Goal: Information Seeking & Learning: Learn about a topic

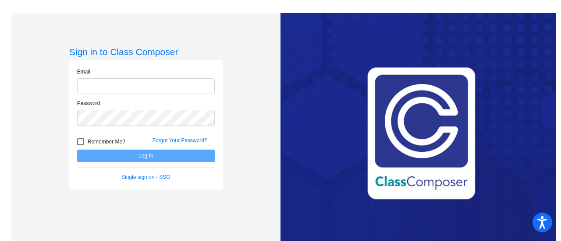
type input "[EMAIL_ADDRESS][PERSON_NAME][DOMAIN_NAME]"
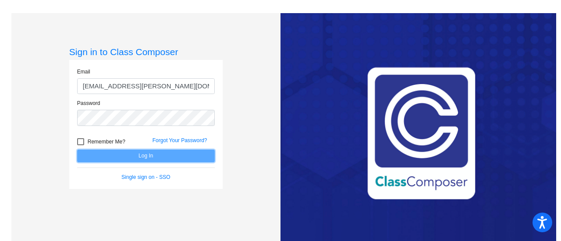
click at [109, 157] on button "Log In" at bounding box center [146, 156] width 138 height 13
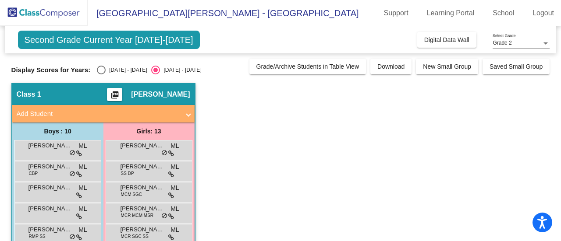
click at [103, 74] on div "Second Grade Current Year [DATE]-[DATE] Add, Move, or Retain Students Off On In…" at bounding box center [280, 226] width 538 height 401
click at [100, 69] on div "Select an option" at bounding box center [101, 70] width 9 height 9
click at [101, 74] on input "[DATE] - [DATE]" at bounding box center [101, 74] width 0 height 0
radio input "true"
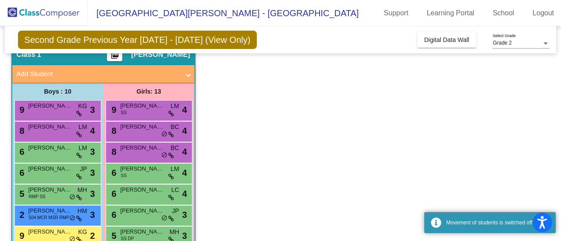
scroll to position [88, 0]
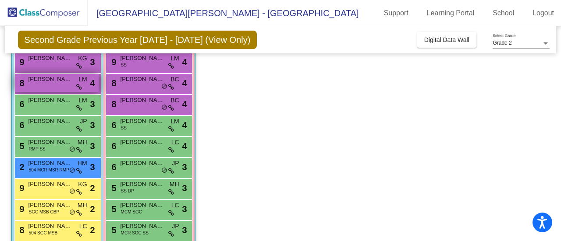
click at [50, 81] on span "[PERSON_NAME]" at bounding box center [50, 79] width 44 height 9
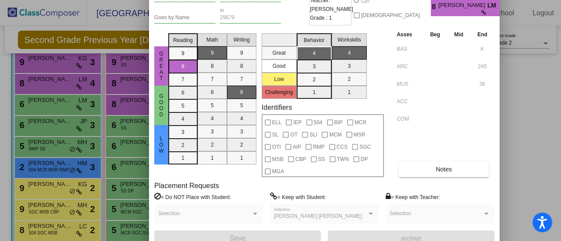
drag, startPoint x: 455, startPoint y: 15, endPoint x: 400, endPoint y: -27, distance: 69.6
click at [400, 0] on html "Accessibility Screen-Reader Guide, Feedback, and Issue Reporting | New window E…" at bounding box center [280, 120] width 561 height 241
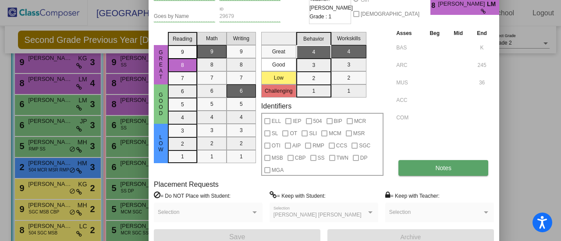
click at [453, 169] on button "Notes" at bounding box center [443, 168] width 90 height 16
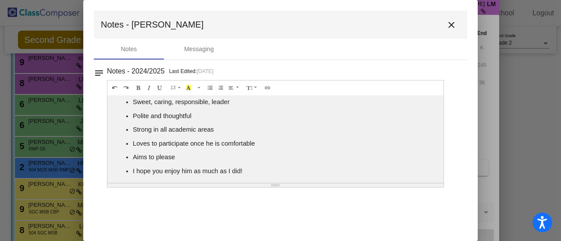
scroll to position [0, 0]
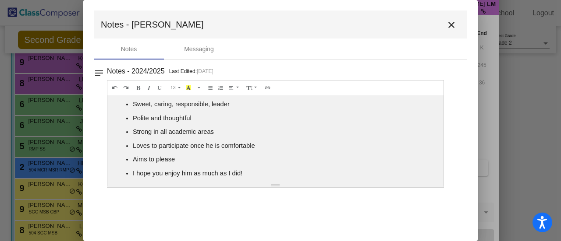
click at [453, 21] on mat-icon "close" at bounding box center [451, 25] width 11 height 11
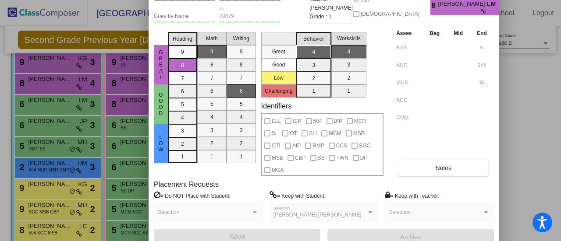
click at [507, 73] on div at bounding box center [280, 120] width 561 height 241
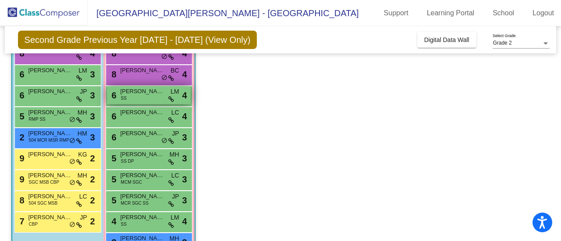
scroll to position [131, 0]
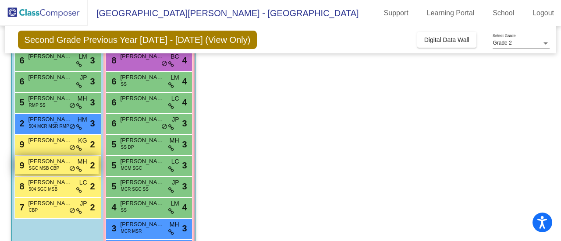
click at [40, 161] on span "[PERSON_NAME]" at bounding box center [50, 161] width 44 height 9
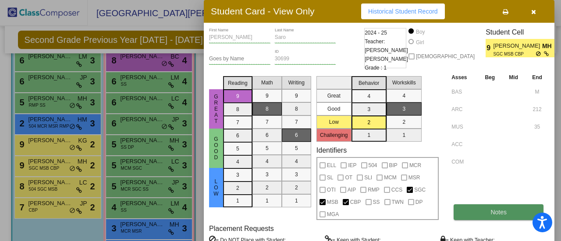
click at [507, 210] on button "Notes" at bounding box center [498, 213] width 90 height 16
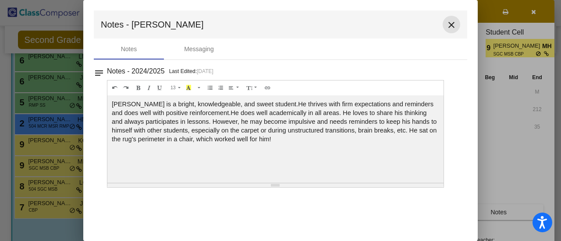
click at [450, 29] on mat-icon "close" at bounding box center [451, 25] width 11 height 11
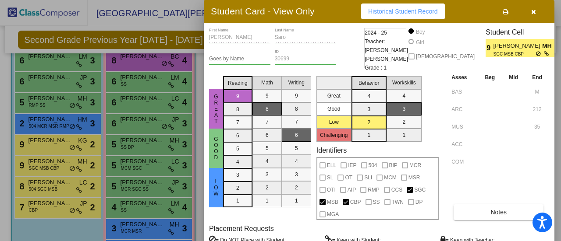
click at [538, 17] on button "button" at bounding box center [533, 12] width 28 height 16
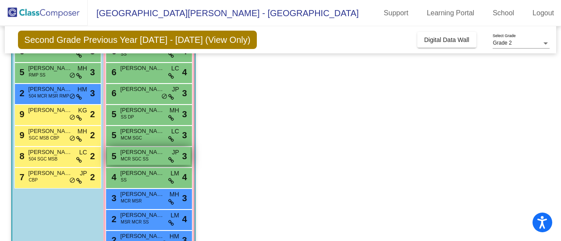
scroll to position [175, 0]
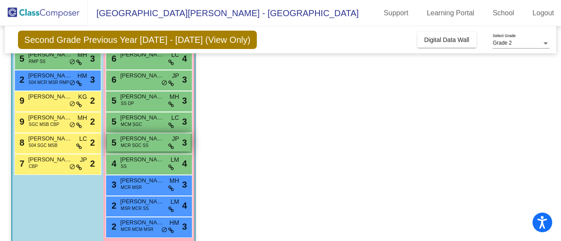
click at [145, 141] on span "[PERSON_NAME]" at bounding box center [142, 138] width 44 height 9
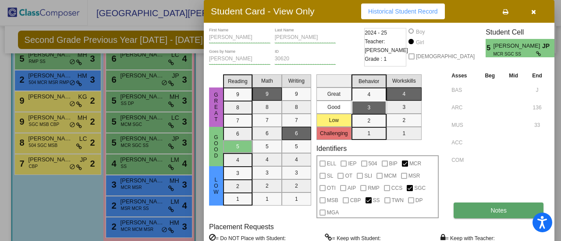
click at [509, 210] on button "Notes" at bounding box center [498, 211] width 90 height 16
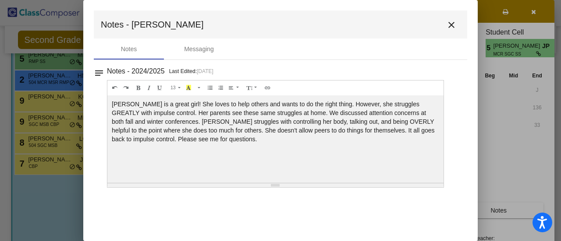
click at [453, 22] on mat-icon "close" at bounding box center [451, 25] width 11 height 11
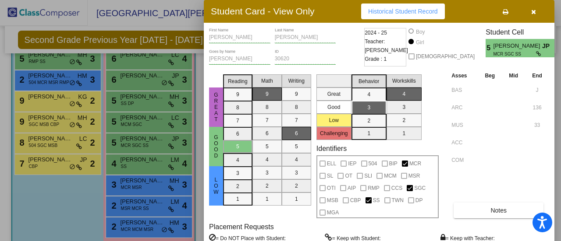
click at [536, 7] on button "button" at bounding box center [533, 12] width 28 height 16
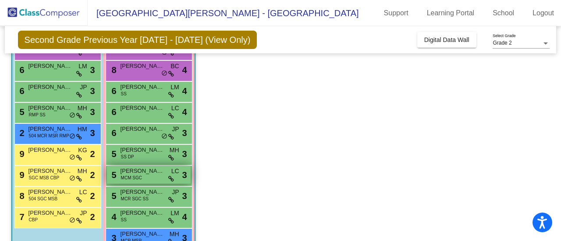
scroll to position [44, 0]
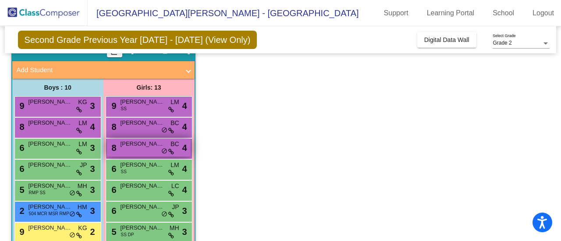
click at [136, 142] on span "[PERSON_NAME]" at bounding box center [142, 144] width 44 height 9
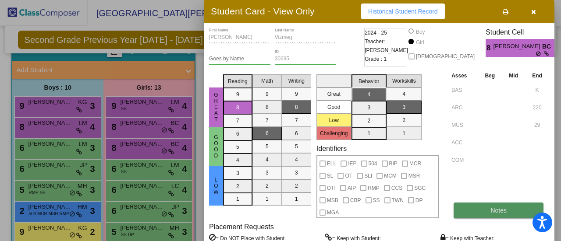
click at [485, 206] on button "Notes" at bounding box center [498, 211] width 90 height 16
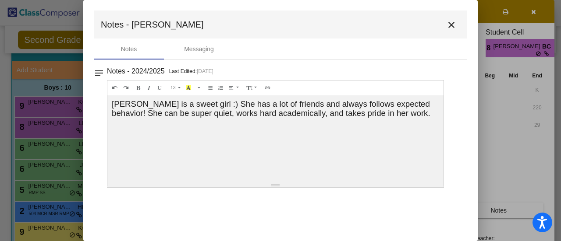
click at [457, 21] on button "close" at bounding box center [451, 25] width 18 height 18
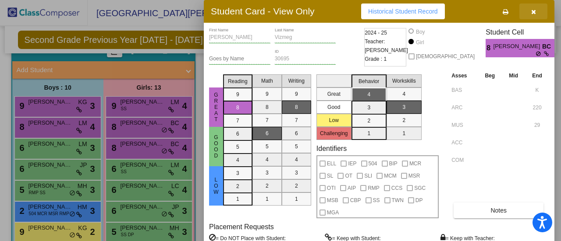
click at [533, 18] on button "button" at bounding box center [533, 12] width 28 height 16
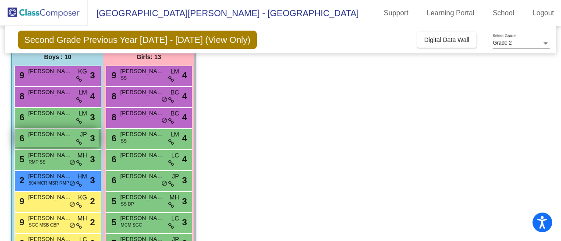
scroll to position [131, 0]
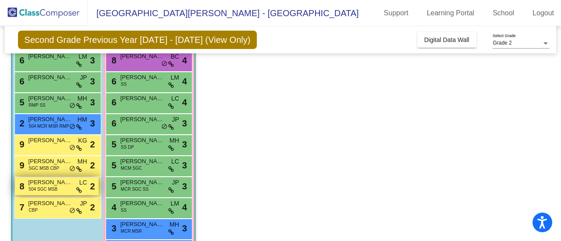
click at [55, 188] on span "504 SGC MSB" at bounding box center [43, 189] width 29 height 7
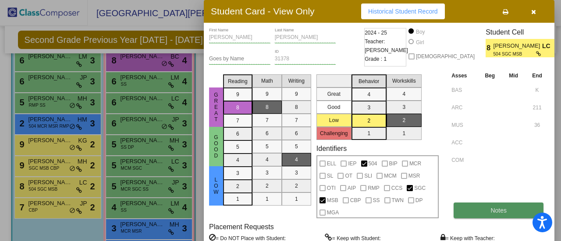
click at [496, 211] on span "Notes" at bounding box center [498, 210] width 16 height 7
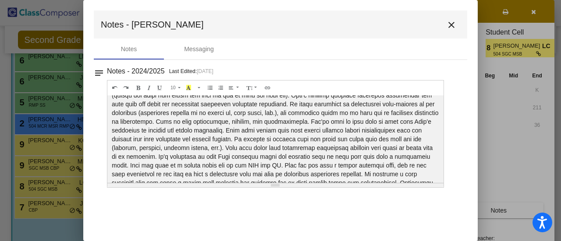
scroll to position [84, 0]
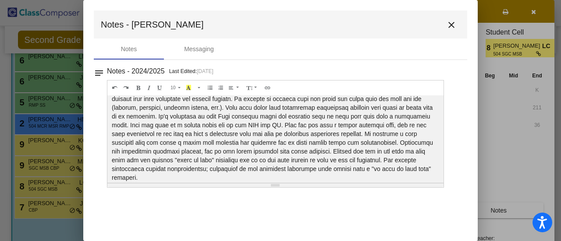
click at [452, 24] on mat-icon "close" at bounding box center [451, 25] width 11 height 11
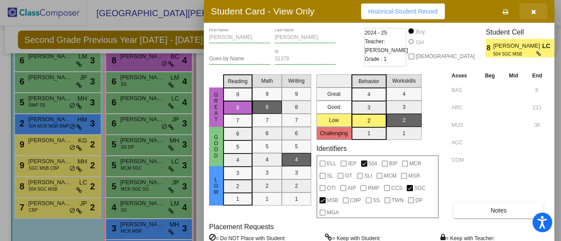
click at [537, 11] on button "button" at bounding box center [533, 12] width 28 height 16
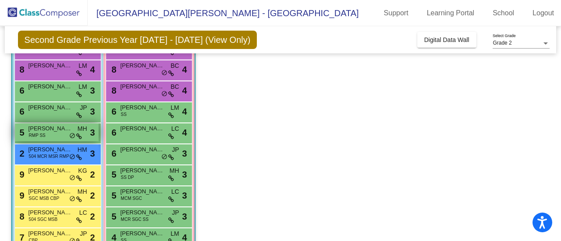
scroll to position [88, 0]
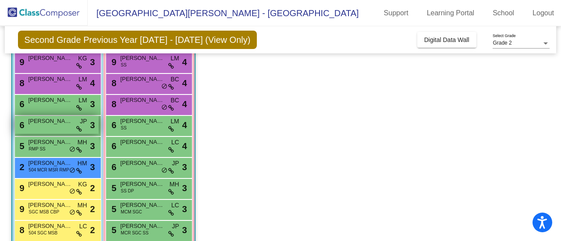
click at [45, 124] on span "[PERSON_NAME]" at bounding box center [50, 121] width 44 height 9
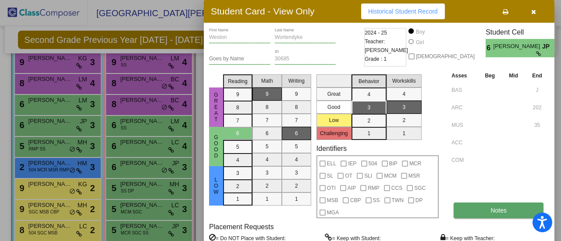
click at [488, 205] on button "Notes" at bounding box center [498, 211] width 90 height 16
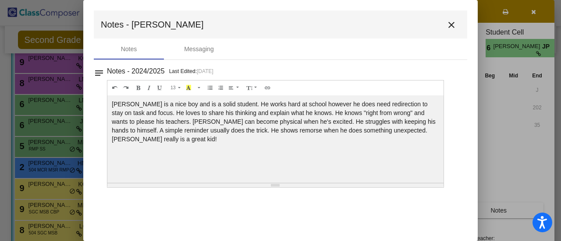
click at [457, 28] on button "close" at bounding box center [451, 25] width 18 height 18
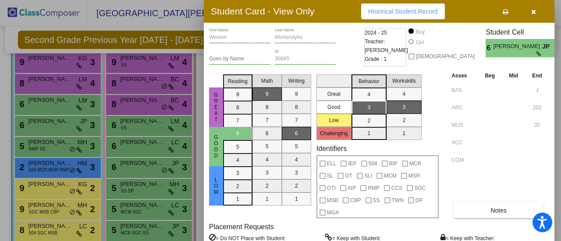
click at [533, 14] on icon "button" at bounding box center [533, 12] width 5 height 6
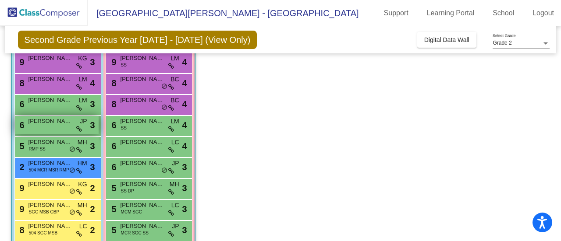
click at [67, 125] on span "[PERSON_NAME]" at bounding box center [50, 121] width 44 height 9
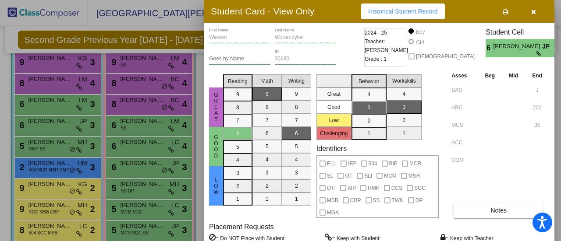
click at [533, 10] on icon "button" at bounding box center [533, 12] width 5 height 6
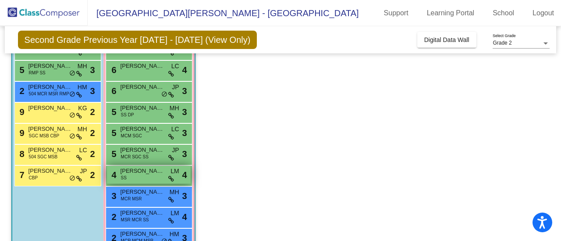
scroll to position [175, 0]
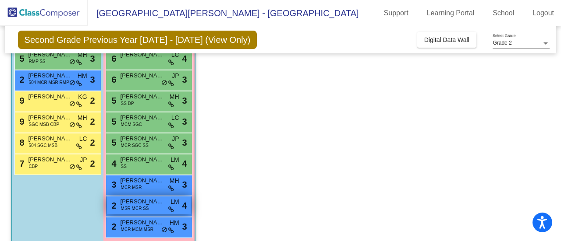
click at [146, 206] on span "MSR MCR SS" at bounding box center [135, 208] width 28 height 7
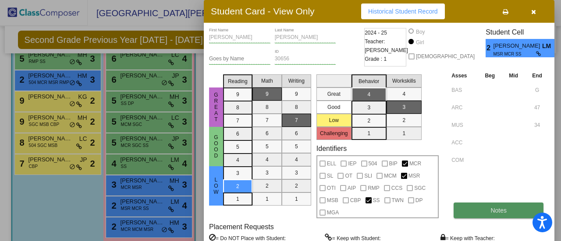
click at [492, 211] on span "Notes" at bounding box center [498, 210] width 16 height 7
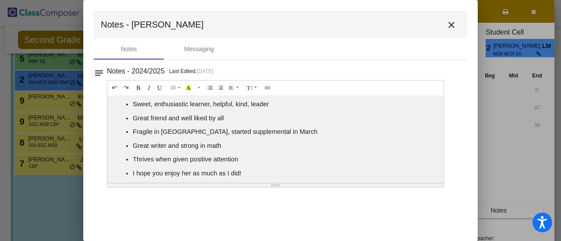
click at [450, 22] on mat-icon "close" at bounding box center [451, 25] width 11 height 11
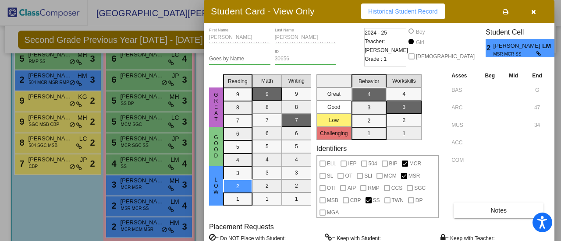
click at [529, 11] on button "button" at bounding box center [533, 12] width 28 height 16
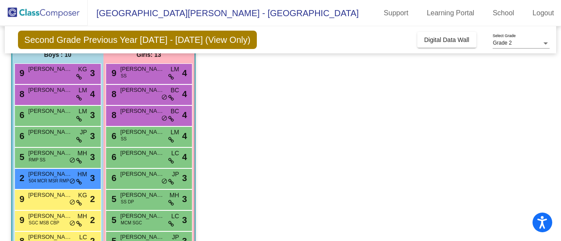
scroll to position [0, 0]
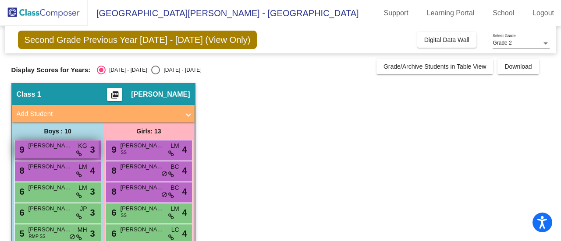
click at [59, 151] on div "9 [PERSON_NAME] KG lock do_not_disturb_alt 3" at bounding box center [57, 150] width 84 height 18
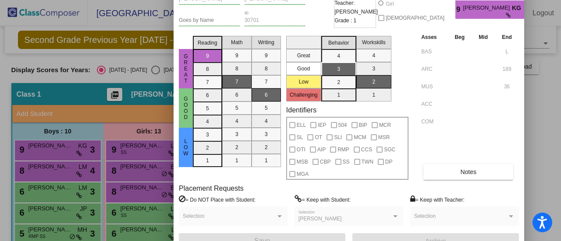
drag, startPoint x: 342, startPoint y: 14, endPoint x: 312, endPoint y: -25, distance: 49.0
click at [312, 0] on html "Accessibility Screen-Reader Guide, Feedback, and Issue Reporting | New window E…" at bounding box center [280, 120] width 561 height 241
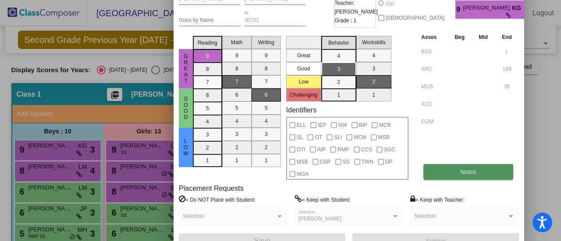
click at [445, 175] on button "Notes" at bounding box center [468, 172] width 90 height 16
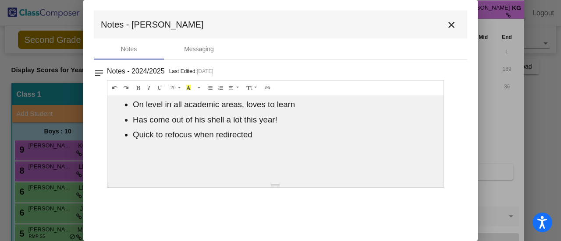
click at [454, 27] on mat-icon "close" at bounding box center [451, 25] width 11 height 11
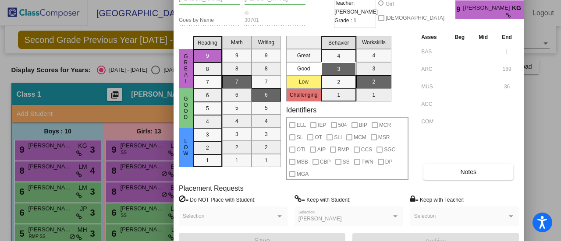
click at [543, 97] on div at bounding box center [280, 120] width 561 height 241
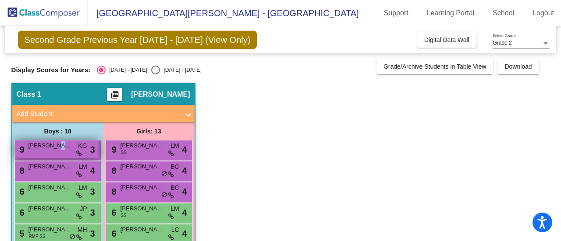
drag, startPoint x: 56, startPoint y: 148, endPoint x: 51, endPoint y: 149, distance: 5.3
click at [51, 149] on span "[PERSON_NAME]" at bounding box center [50, 145] width 44 height 9
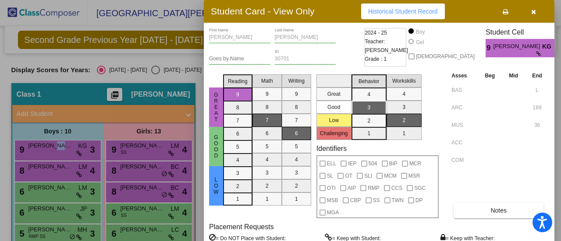
click at [536, 11] on button "button" at bounding box center [533, 12] width 28 height 16
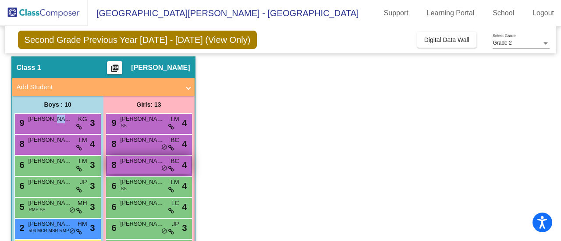
scroll to position [44, 0]
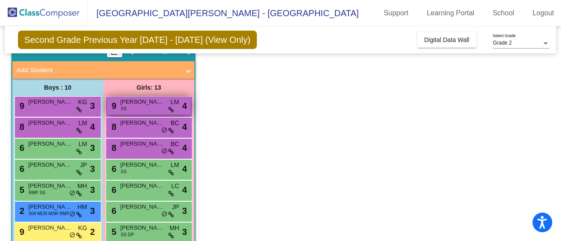
click at [138, 99] on span "[PERSON_NAME]" at bounding box center [142, 102] width 44 height 9
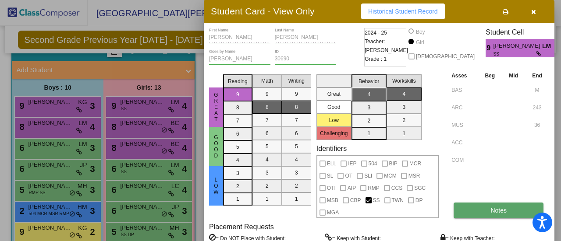
click at [521, 214] on button "Notes" at bounding box center [498, 211] width 90 height 16
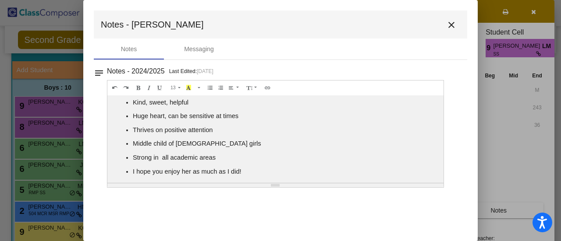
scroll to position [0, 0]
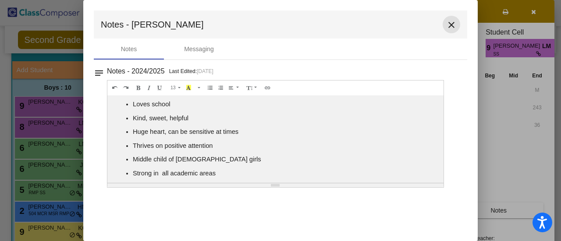
click at [455, 25] on mat-icon "close" at bounding box center [451, 25] width 11 height 11
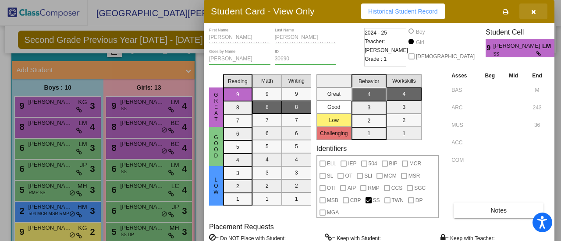
click at [530, 7] on button "button" at bounding box center [533, 12] width 28 height 16
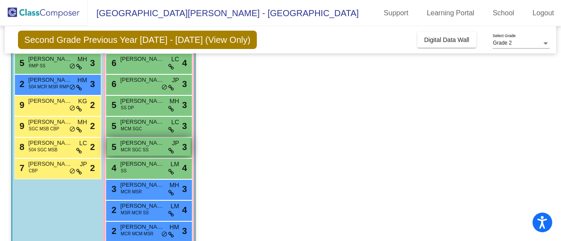
scroll to position [186, 0]
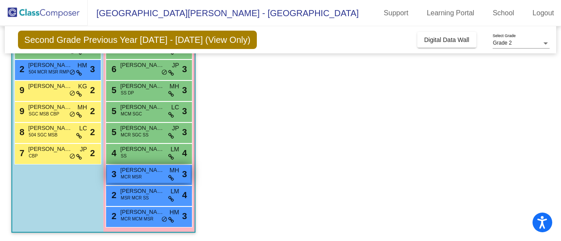
click at [138, 172] on span "[PERSON_NAME]" at bounding box center [142, 170] width 44 height 9
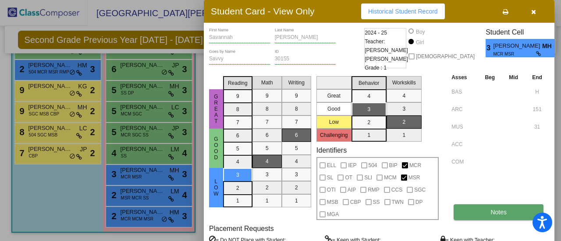
click at [506, 205] on button "Notes" at bounding box center [498, 213] width 90 height 16
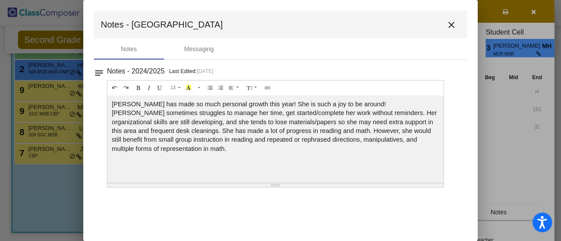
click at [450, 27] on mat-icon "close" at bounding box center [451, 25] width 11 height 11
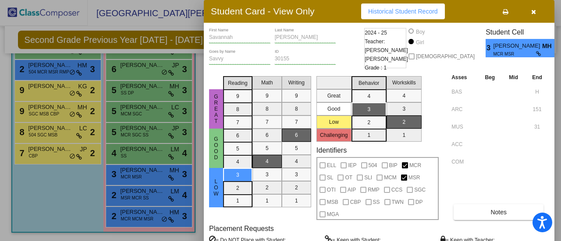
click at [533, 14] on icon "button" at bounding box center [533, 12] width 5 height 6
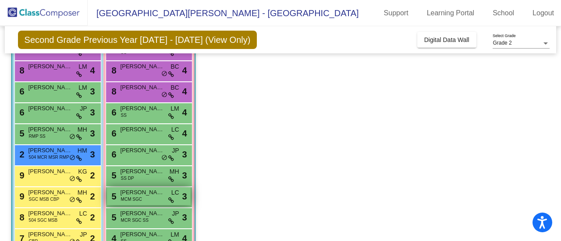
scroll to position [98, 0]
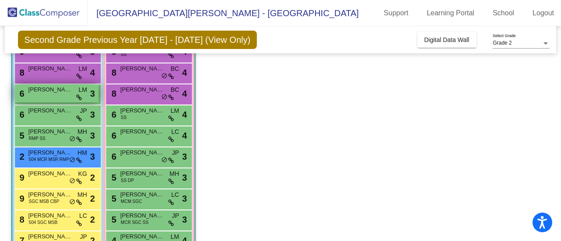
click at [58, 98] on div "6 [PERSON_NAME] [PERSON_NAME] lock do_not_disturb_alt 3" at bounding box center [57, 94] width 84 height 18
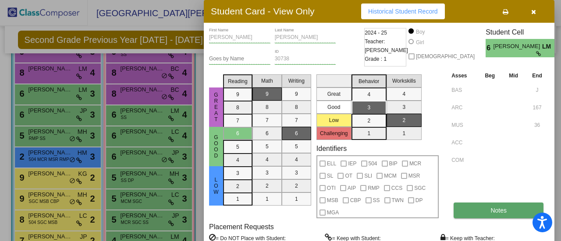
click at [485, 215] on button "Notes" at bounding box center [498, 211] width 90 height 16
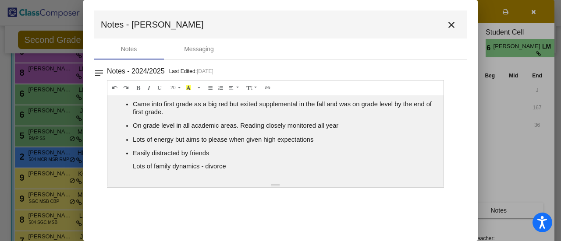
click at [448, 25] on mat-icon "close" at bounding box center [451, 25] width 11 height 11
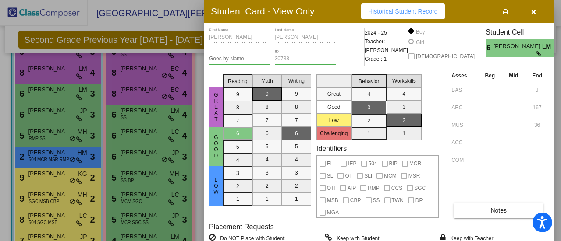
click at [545, 16] on button "button" at bounding box center [533, 12] width 28 height 16
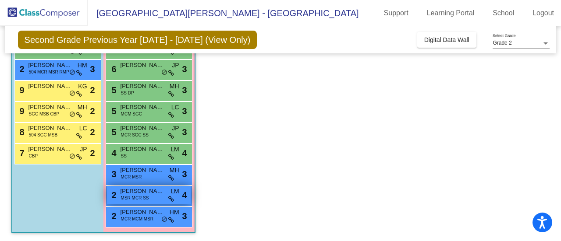
scroll to position [142, 0]
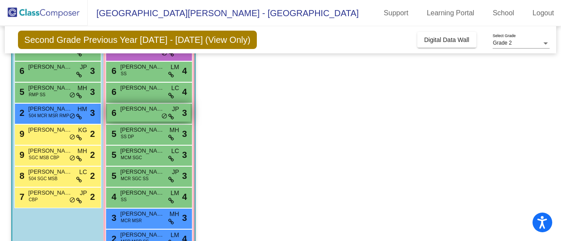
click at [130, 113] on span "[PERSON_NAME]" at bounding box center [142, 109] width 44 height 9
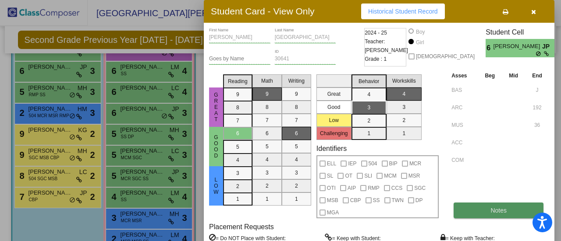
click at [510, 211] on button "Notes" at bounding box center [498, 211] width 90 height 16
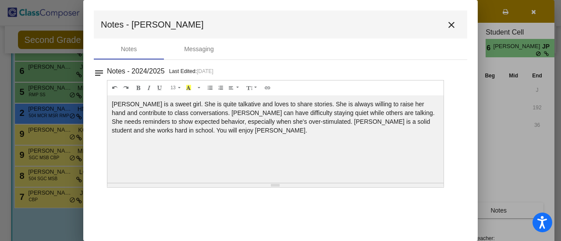
click at [455, 27] on mat-icon "close" at bounding box center [451, 25] width 11 height 11
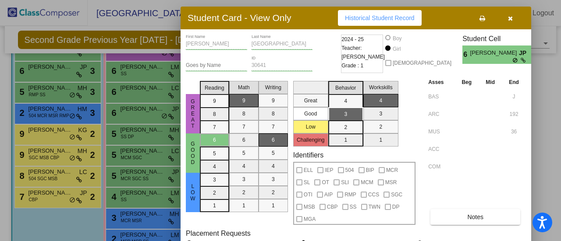
drag, startPoint x: 470, startPoint y: 13, endPoint x: 447, endPoint y: 19, distance: 24.1
click at [447, 19] on div "Student Card - View Only Historical Student Record" at bounding box center [355, 18] width 350 height 23
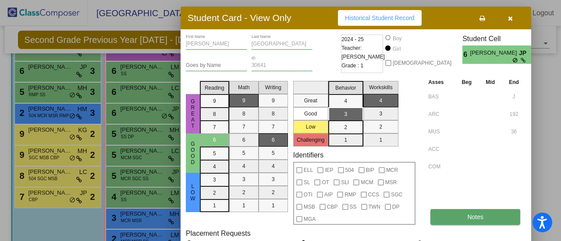
click at [489, 215] on button "Notes" at bounding box center [475, 217] width 90 height 16
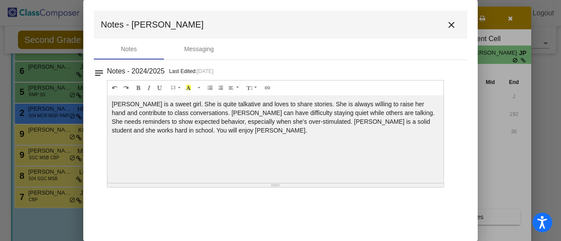
click at [452, 24] on mat-icon "close" at bounding box center [451, 25] width 11 height 11
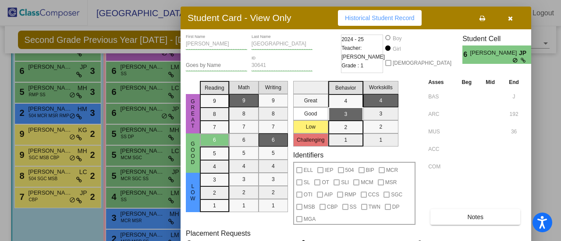
click at [519, 18] on button "button" at bounding box center [510, 18] width 28 height 16
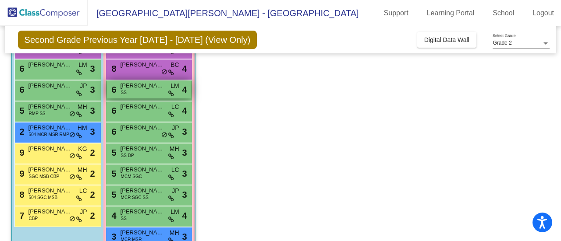
scroll to position [186, 0]
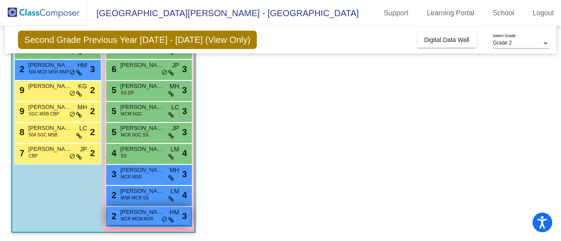
click at [137, 212] on span "[PERSON_NAME]" at bounding box center [142, 212] width 44 height 9
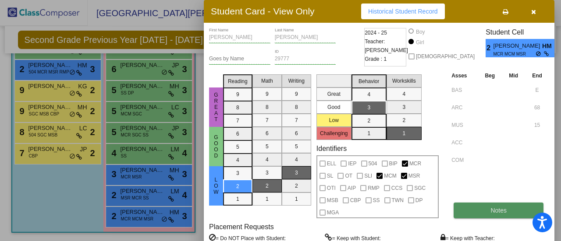
click at [500, 217] on button "Notes" at bounding box center [498, 211] width 90 height 16
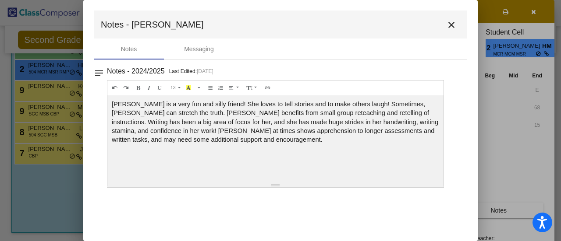
click at [450, 25] on mat-icon "close" at bounding box center [451, 25] width 11 height 11
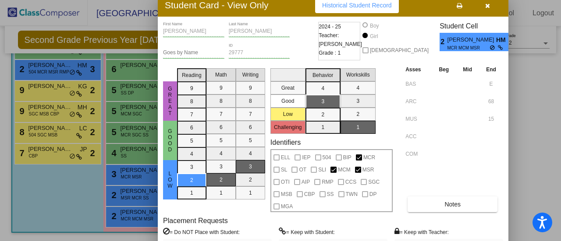
drag, startPoint x: 456, startPoint y: 13, endPoint x: 410, endPoint y: 7, distance: 46.4
click at [410, 7] on div "Student Card - View Only Historical Student Record" at bounding box center [333, 5] width 350 height 23
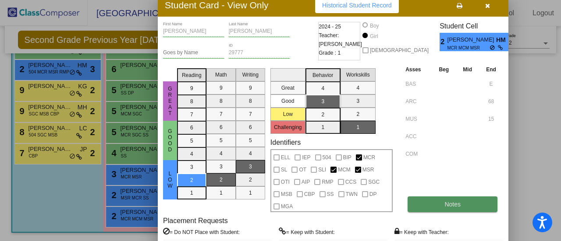
click at [484, 211] on button "Notes" at bounding box center [452, 205] width 90 height 16
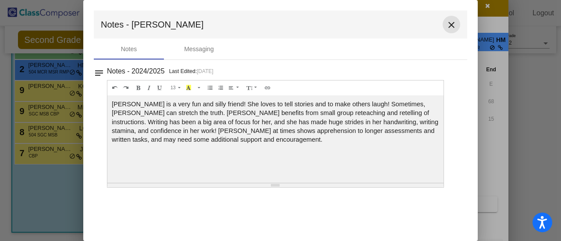
click at [449, 25] on mat-icon "close" at bounding box center [451, 25] width 11 height 11
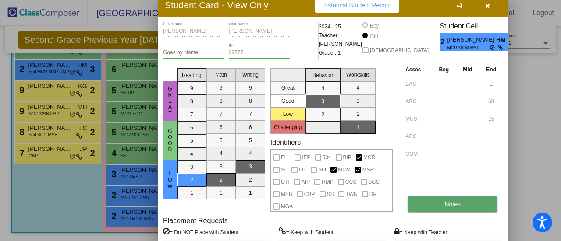
click at [438, 199] on button "Notes" at bounding box center [452, 205] width 90 height 16
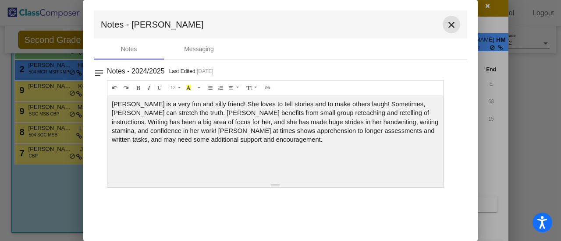
click at [452, 22] on mat-icon "close" at bounding box center [451, 25] width 11 height 11
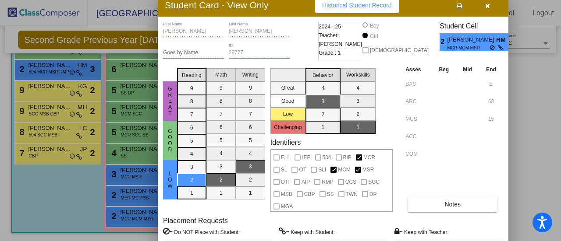
click at [480, 4] on button "button" at bounding box center [487, 5] width 28 height 16
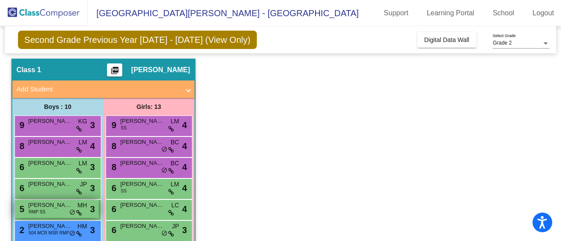
scroll to position [11, 0]
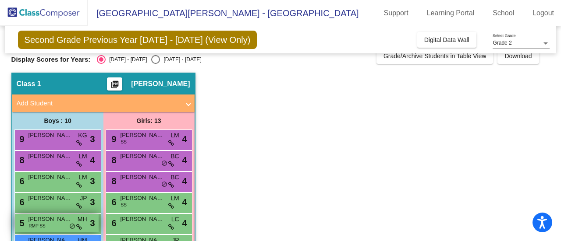
click at [57, 176] on div "9 [PERSON_NAME] KG lock do_not_disturb_alt 3 8 [PERSON_NAME] LM lock do_not_dis…" at bounding box center [57, 235] width 87 height 210
click at [52, 223] on div "5 [PERSON_NAME] RMP SS MH lock do_not_disturb_alt 3" at bounding box center [57, 223] width 84 height 18
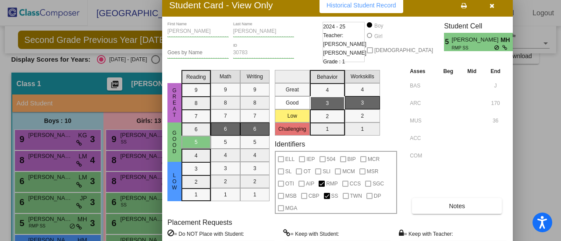
drag, startPoint x: 352, startPoint y: 12, endPoint x: 311, endPoint y: 6, distance: 42.1
click at [311, 6] on div "Student Card - View Only Historical Student Record" at bounding box center [337, 5] width 350 height 23
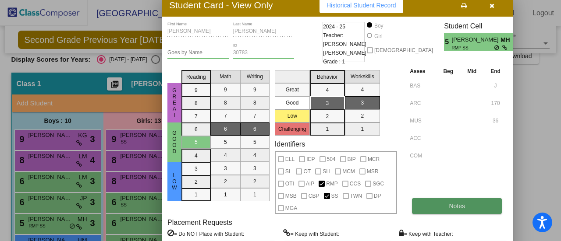
click at [462, 209] on button "Notes" at bounding box center [457, 206] width 90 height 16
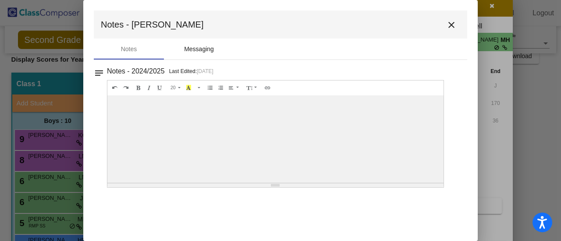
click at [194, 49] on div "Messaging" at bounding box center [199, 49] width 30 height 9
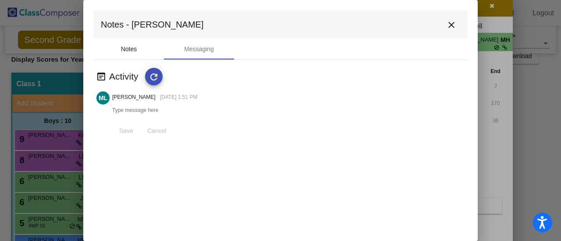
click at [127, 46] on div "Notes" at bounding box center [129, 49] width 16 height 9
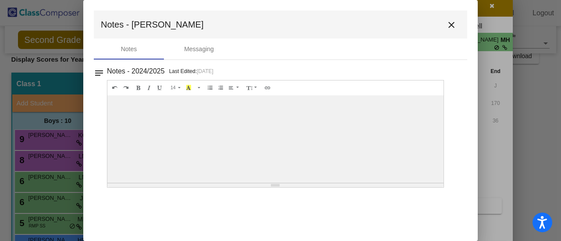
click at [444, 29] on button "close" at bounding box center [451, 25] width 18 height 18
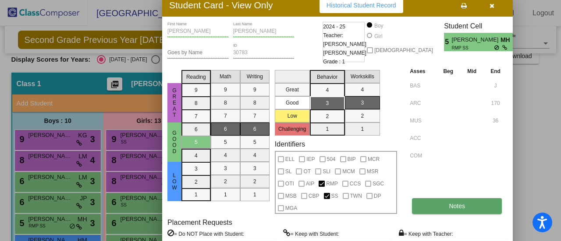
click at [418, 201] on button "Notes" at bounding box center [457, 206] width 90 height 16
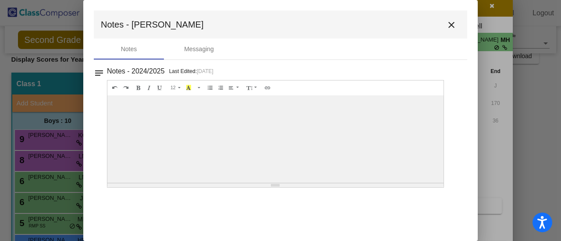
drag, startPoint x: 272, startPoint y: 184, endPoint x: 307, endPoint y: 81, distance: 109.0
click at [307, 81] on div "12 8 9 10 11 12 14 18 24 36 Background Color Transparent Select #ffff00 Text Co…" at bounding box center [275, 134] width 337 height 108
click at [305, 123] on div at bounding box center [275, 139] width 336 height 88
click at [453, 25] on mat-icon "close" at bounding box center [451, 25] width 11 height 11
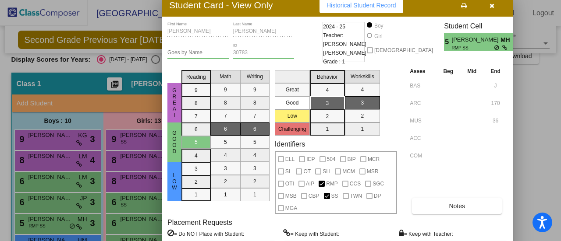
click at [269, 35] on div "[PERSON_NAME] Last Name" at bounding box center [263, 29] width 61 height 15
click at [491, 2] on span "button" at bounding box center [491, 5] width 5 height 7
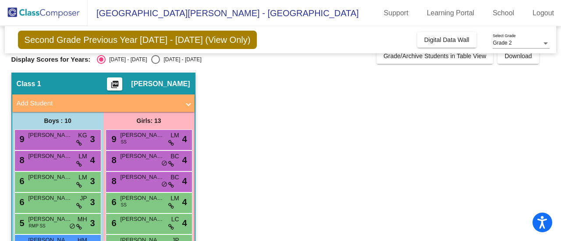
click at [155, 53] on div "Display Scores for Years: [DATE] - [DATE] [DATE] - [DATE] Grade/Archive Student…" at bounding box center [280, 56] width 538 height 16
click at [151, 56] on div "Select an option" at bounding box center [155, 59] width 9 height 9
click at [155, 64] on input "[DATE] - [DATE]" at bounding box center [155, 64] width 0 height 0
radio input "true"
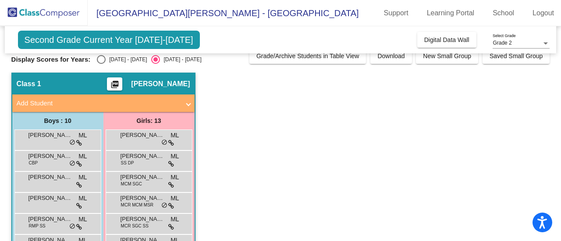
click at [107, 57] on div "[DATE] - [DATE]" at bounding box center [126, 60] width 41 height 8
click at [101, 64] on input "[DATE] - [DATE]" at bounding box center [101, 64] width 0 height 0
radio input "true"
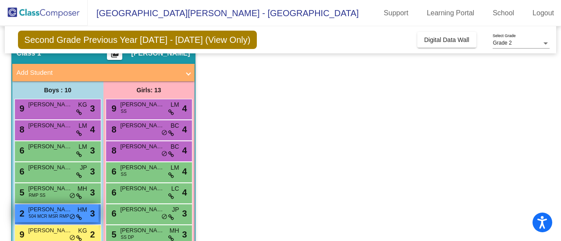
scroll to position [54, 0]
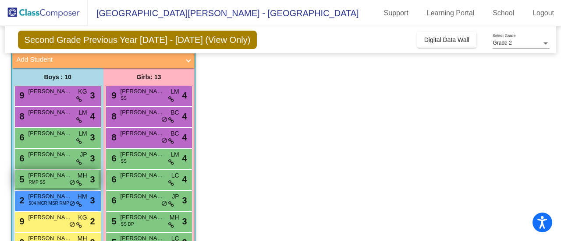
click at [53, 174] on span "[PERSON_NAME]" at bounding box center [50, 175] width 44 height 9
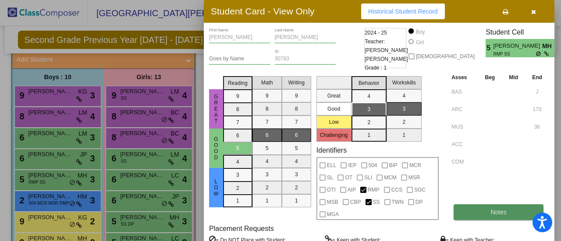
click at [474, 205] on button "Notes" at bounding box center [498, 213] width 90 height 16
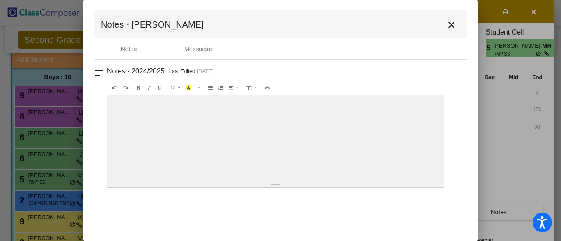
click at [130, 135] on div at bounding box center [275, 139] width 336 height 88
drag, startPoint x: 270, startPoint y: 183, endPoint x: 266, endPoint y: 135, distance: 48.3
click at [266, 135] on div "14 8 9 10 11 12 14 18 24 36 Background Color Transparent Select #ffff00 Text Co…" at bounding box center [275, 134] width 337 height 108
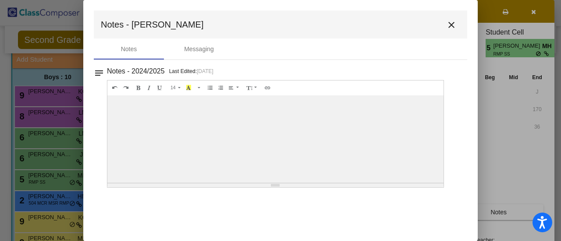
click at [122, 116] on div at bounding box center [275, 139] width 336 height 88
click at [102, 70] on mat-icon "notes" at bounding box center [99, 70] width 11 height 11
click at [187, 49] on div "Messaging" at bounding box center [199, 49] width 30 height 9
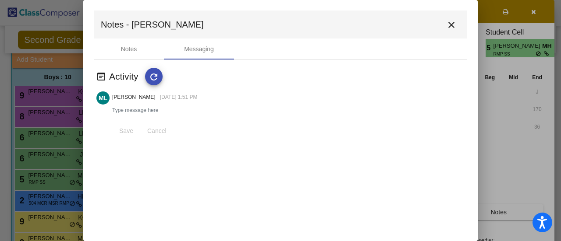
click at [116, 73] on h3 "Activity" at bounding box center [127, 76] width 36 height 11
click at [150, 77] on mat-icon "refresh" at bounding box center [153, 77] width 11 height 11
click at [140, 60] on div "wysiwyg Activity refresh [PERSON_NAME] Long [DATE] 1:51 PM Save Cancel" at bounding box center [280, 100] width 373 height 81
click at [137, 52] on div "Notes" at bounding box center [129, 49] width 70 height 21
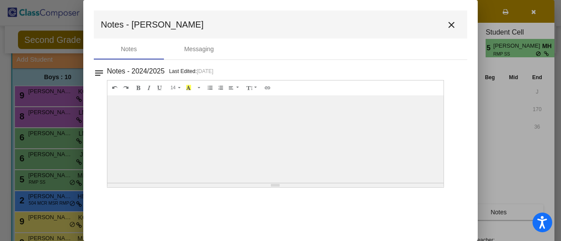
drag, startPoint x: 131, startPoint y: 124, endPoint x: 127, endPoint y: 121, distance: 5.1
click at [130, 124] on div at bounding box center [275, 139] width 336 height 88
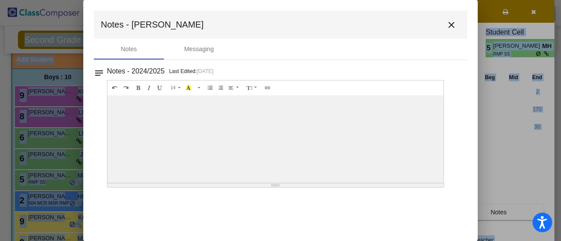
drag, startPoint x: 454, startPoint y: 8, endPoint x: 458, endPoint y: -16, distance: 24.9
click at [458, 0] on html "Accessibility Screen-Reader Guide, Feedback, and Issue Reporting | New window E…" at bounding box center [280, 120] width 561 height 241
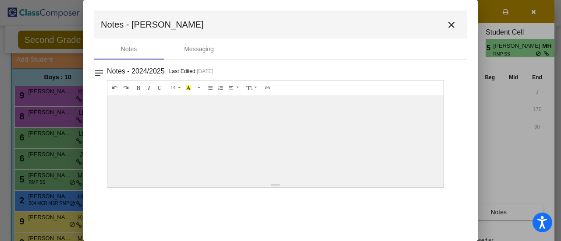
drag, startPoint x: 463, startPoint y: 66, endPoint x: 424, endPoint y: 63, distance: 39.6
click at [424, 63] on mat-dialog-container "Notes - [PERSON_NAME] close Notes Messaging notes Notes - 2024/2025 Last Edited…" at bounding box center [280, 120] width 394 height 241
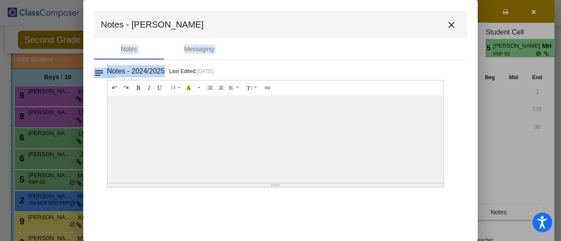
drag, startPoint x: 151, startPoint y: 5, endPoint x: 165, endPoint y: 74, distance: 71.1
click at [165, 74] on mat-dialog-container "Notes - [PERSON_NAME] close Notes Messaging notes Notes - 2024/2025 Last Edited…" at bounding box center [280, 120] width 394 height 241
click at [358, 27] on mat-toolbar "Notes - [PERSON_NAME]" at bounding box center [280, 25] width 373 height 28
click at [449, 24] on mat-icon "close" at bounding box center [451, 25] width 11 height 11
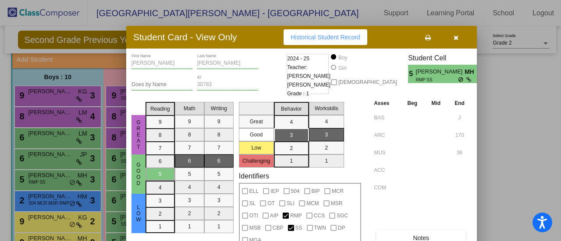
drag, startPoint x: 336, startPoint y: 14, endPoint x: 257, endPoint y: 43, distance: 83.8
click at [257, 43] on div "Student Card - View Only Historical Student Record" at bounding box center [301, 37] width 350 height 23
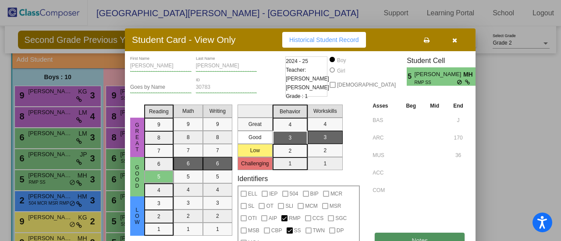
click at [447, 236] on button "Notes" at bounding box center [419, 241] width 90 height 16
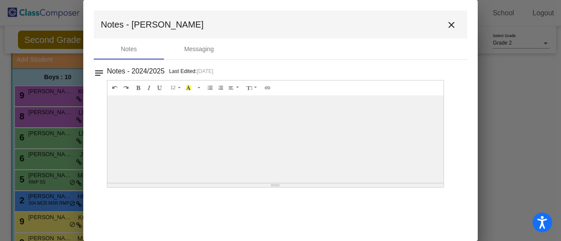
click at [450, 23] on mat-icon "close" at bounding box center [451, 25] width 11 height 11
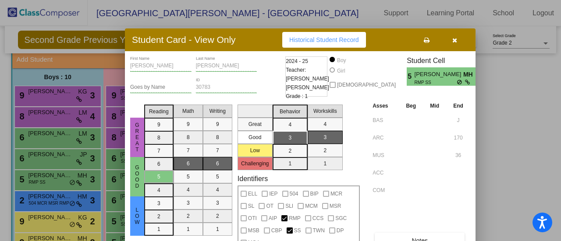
click at [460, 43] on button "button" at bounding box center [454, 40] width 28 height 16
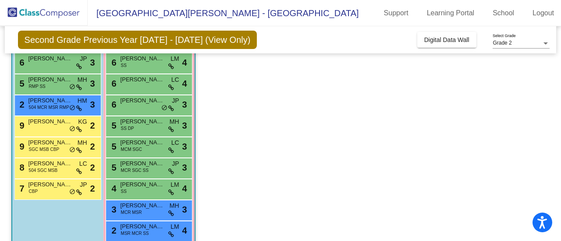
scroll to position [98, 0]
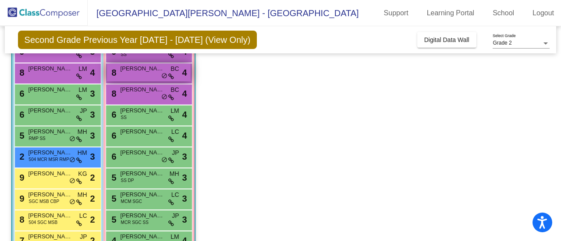
click at [151, 71] on span "[PERSON_NAME]" at bounding box center [142, 68] width 44 height 9
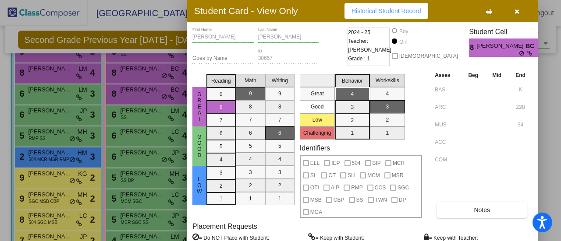
drag, startPoint x: 342, startPoint y: 13, endPoint x: 336, endPoint y: 12, distance: 5.8
click at [325, 13] on div "Student Card - View Only Historical Student Record" at bounding box center [362, 11] width 350 height 23
click at [519, 12] on button "button" at bounding box center [516, 11] width 28 height 16
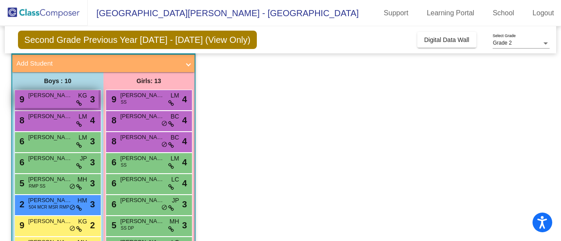
scroll to position [11, 0]
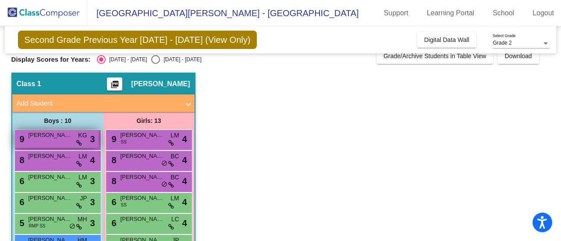
click at [62, 145] on div "9 [PERSON_NAME] KG lock do_not_disturb_alt 3" at bounding box center [57, 139] width 84 height 18
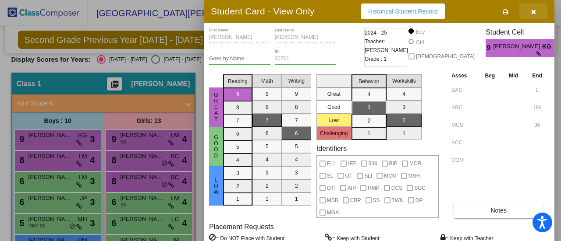
click at [530, 12] on button "button" at bounding box center [533, 12] width 28 height 16
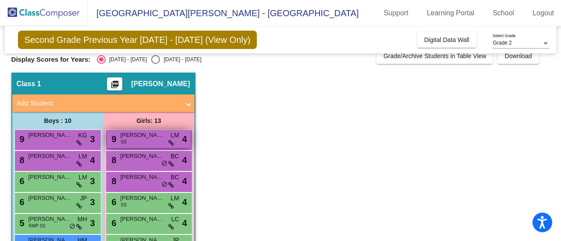
click at [163, 138] on span "[PERSON_NAME]" at bounding box center [142, 135] width 44 height 9
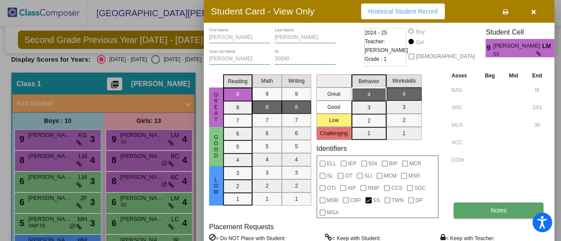
click at [505, 212] on span "Notes" at bounding box center [498, 210] width 16 height 7
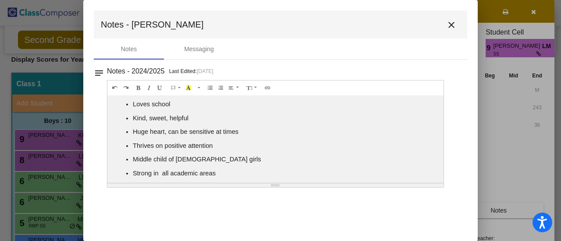
click at [458, 21] on button "close" at bounding box center [451, 25] width 18 height 18
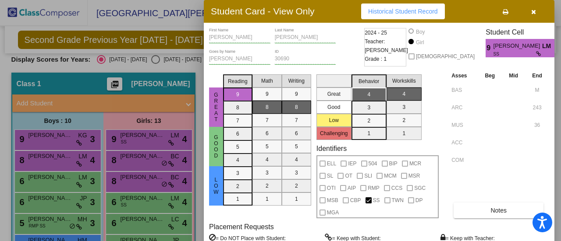
click at [541, 14] on button "button" at bounding box center [533, 12] width 28 height 16
